Goal: Task Accomplishment & Management: Manage account settings

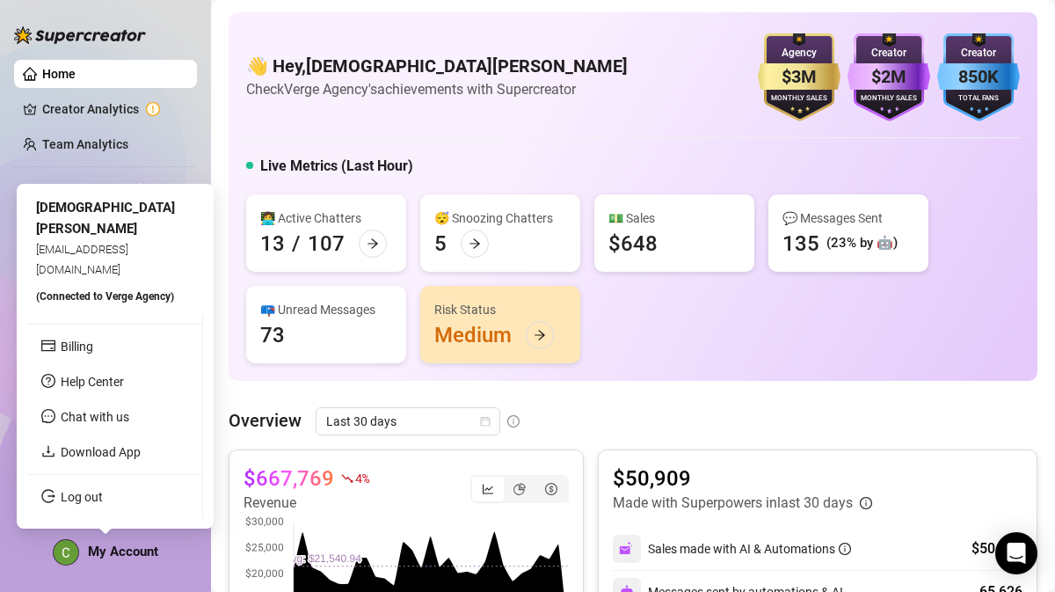
click at [126, 552] on span "My Account" at bounding box center [123, 551] width 70 height 16
click at [103, 495] on link "Log out" at bounding box center [82, 497] width 42 height 14
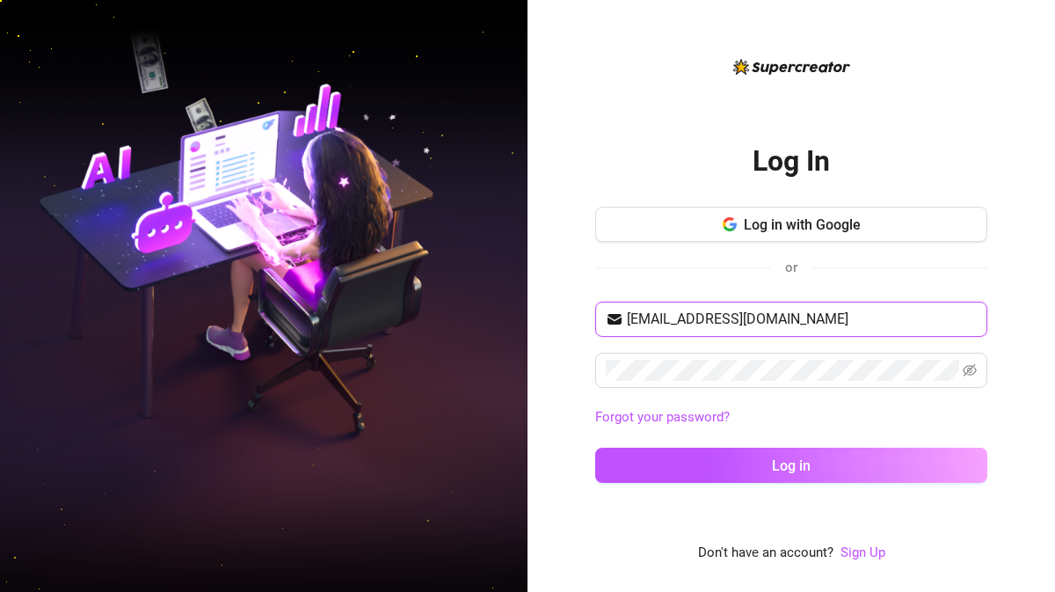
click at [869, 323] on input "[EMAIL_ADDRESS][DOMAIN_NAME]" at bounding box center [802, 318] width 350 height 21
type input "[EMAIL_ADDRESS][DOMAIN_NAME]"
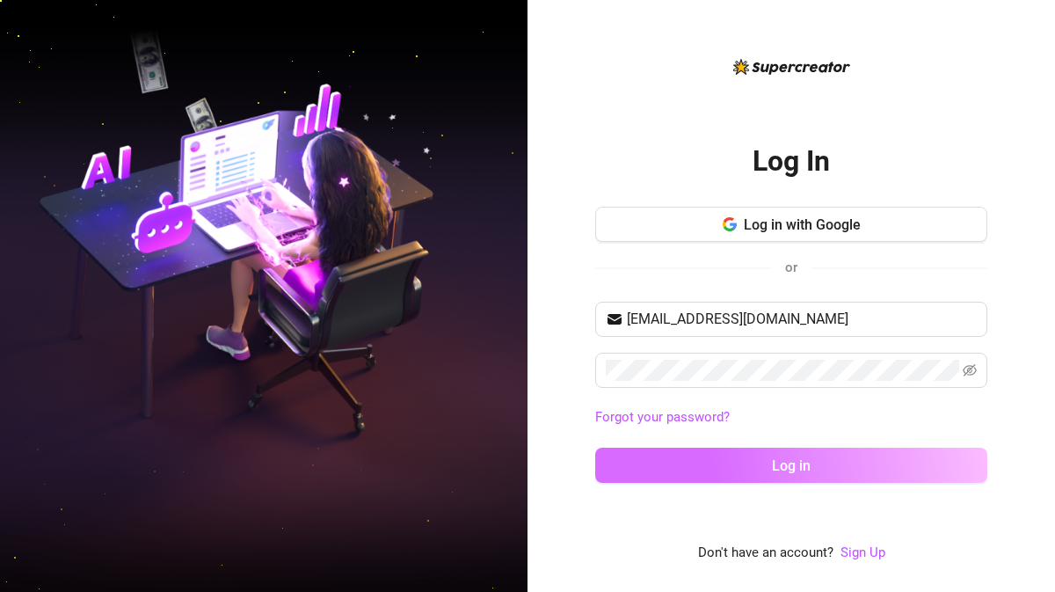
click at [779, 475] on button "Log in" at bounding box center [791, 464] width 392 height 35
